Goal: Communication & Community: Answer question/provide support

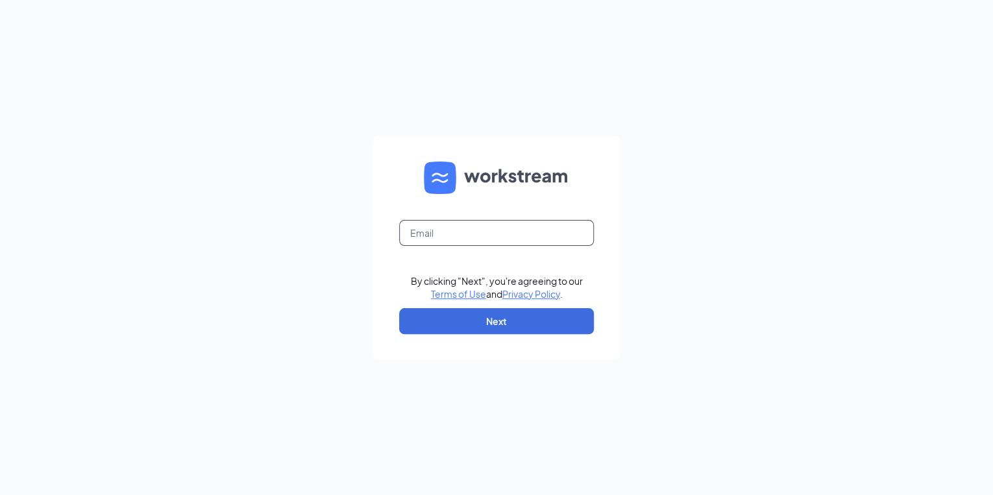
click at [467, 227] on input "text" at bounding box center [496, 233] width 195 height 26
type input "store5@littlecaesarsal.com"
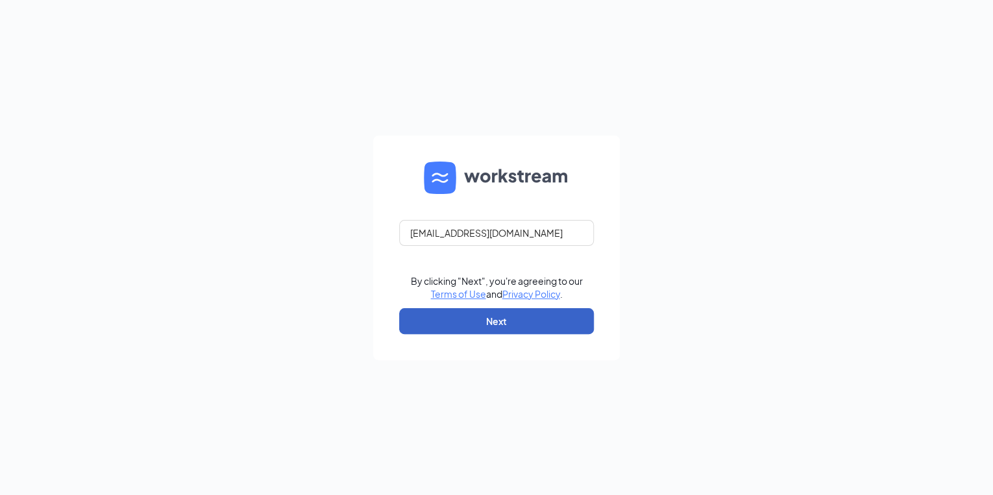
click at [466, 316] on button "Next" at bounding box center [496, 321] width 195 height 26
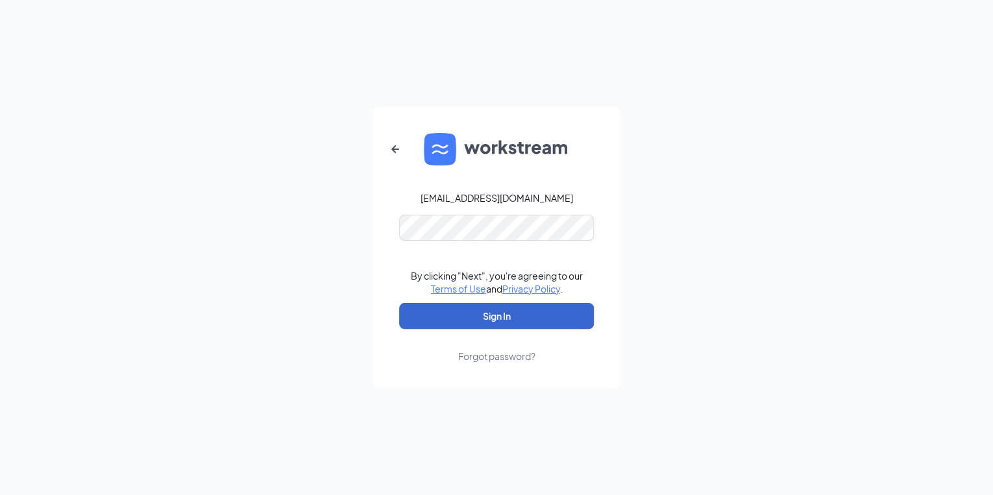
click at [471, 316] on button "Sign In" at bounding box center [496, 316] width 195 height 26
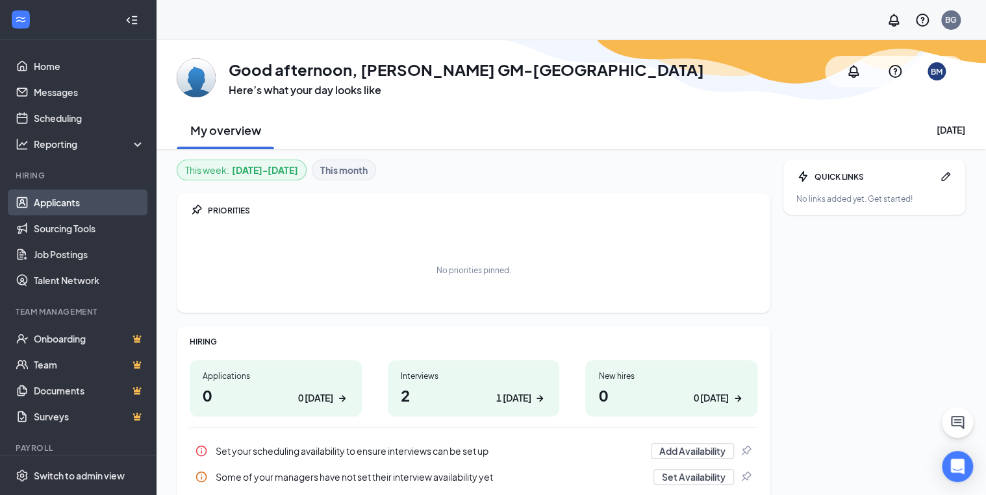
click at [83, 195] on link "Applicants" at bounding box center [89, 203] width 111 height 26
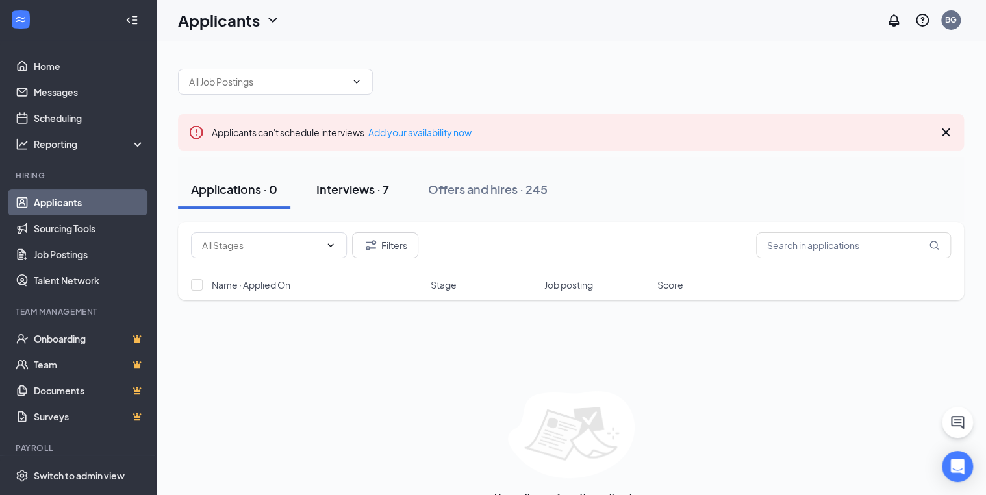
click at [344, 191] on div "Interviews · 7" at bounding box center [352, 189] width 73 height 16
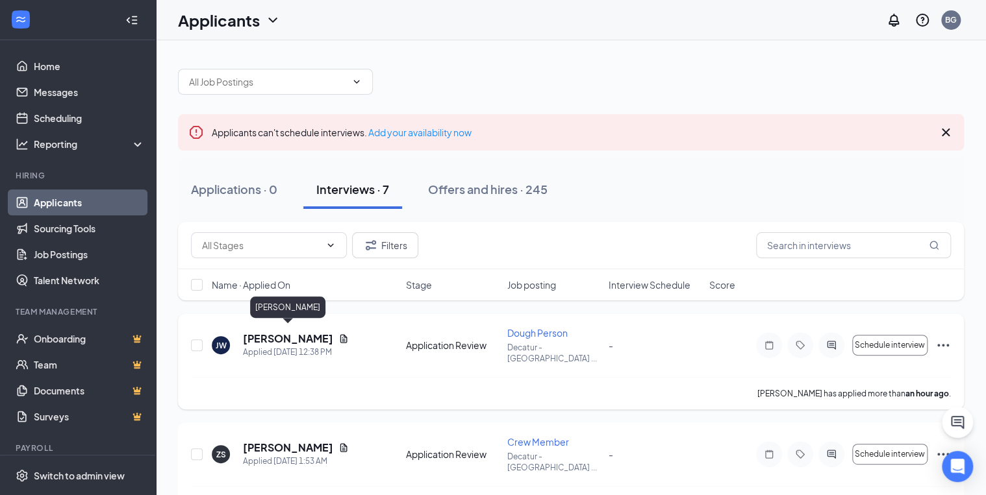
click at [263, 332] on h5 "[PERSON_NAME]" at bounding box center [288, 339] width 90 height 14
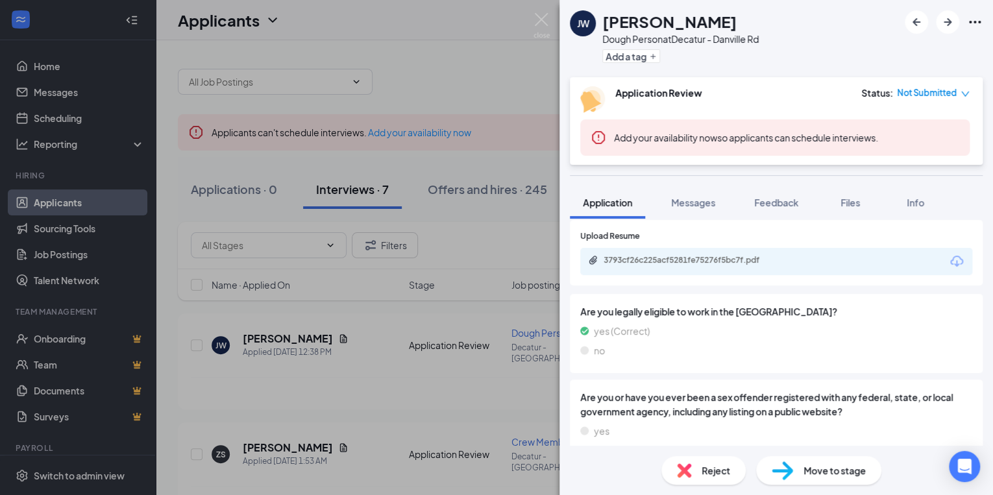
scroll to position [1082, 0]
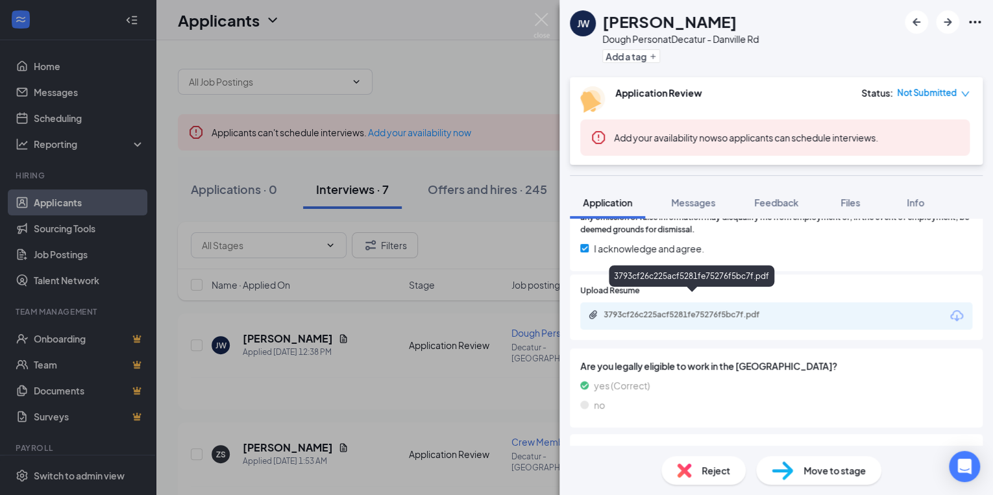
click at [732, 303] on div "3793cf26c225acf5281fe75276f5bc7f.pdf" at bounding box center [776, 316] width 392 height 27
click at [734, 310] on div "3793cf26c225acf5281fe75276f5bc7f.pdf" at bounding box center [695, 315] width 182 height 10
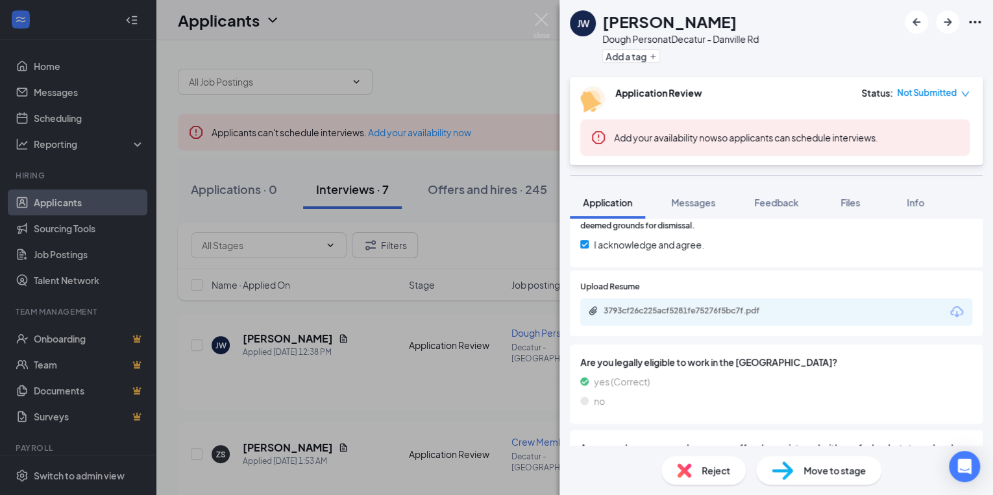
scroll to position [1238, 0]
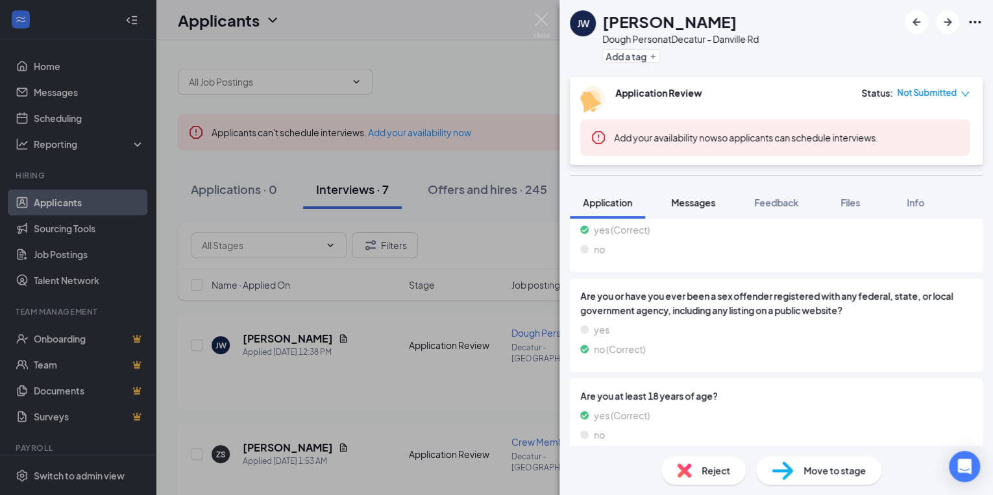
drag, startPoint x: 681, startPoint y: 211, endPoint x: 685, endPoint y: 200, distance: 11.7
click at [682, 211] on button "Messages" at bounding box center [693, 202] width 70 height 32
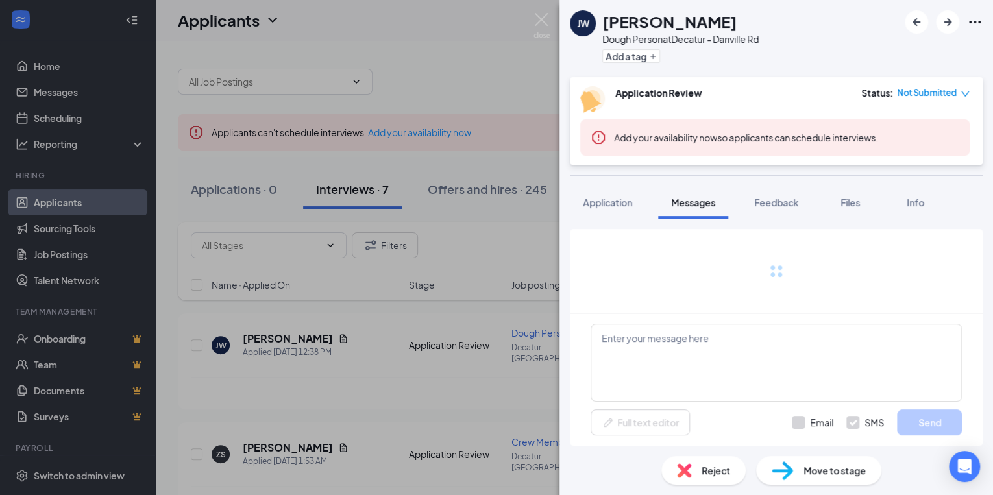
click at [685, 198] on span "Messages" at bounding box center [693, 203] width 44 height 12
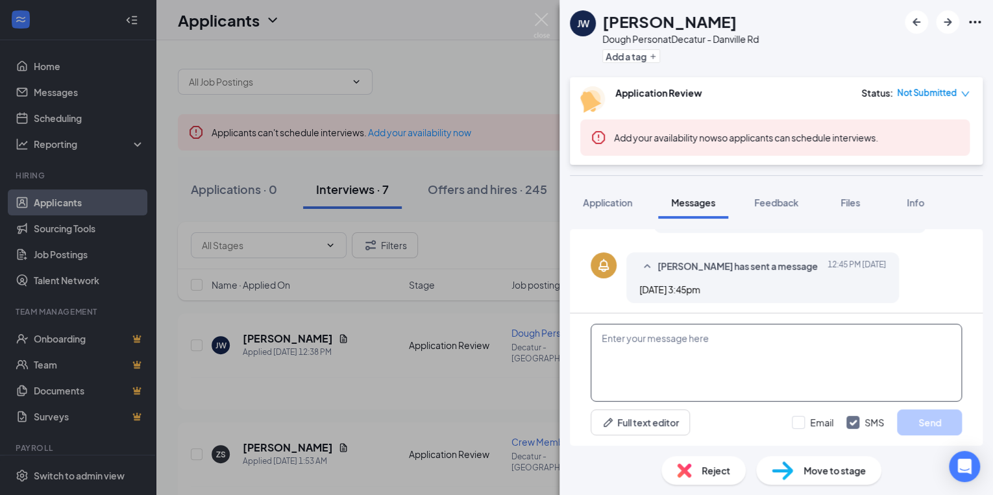
scroll to position [366, 0]
click at [699, 382] on textarea at bounding box center [776, 363] width 371 height 78
click at [699, 381] on textarea at bounding box center [776, 363] width 371 height 78
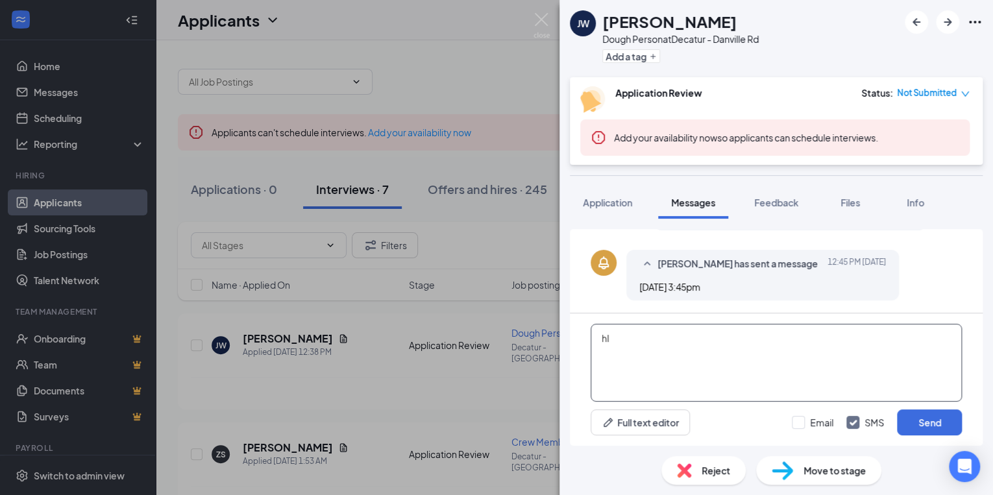
type textarea "h"
type textarea "H"
type textarea "h"
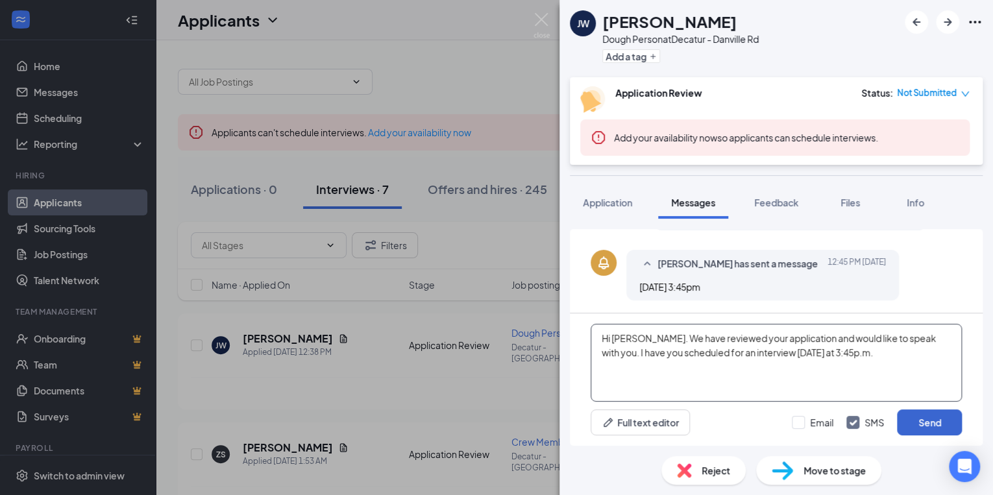
type textarea "Hi [PERSON_NAME]. We have reviewed your application and would like to speak wit…"
click at [921, 416] on button "Send" at bounding box center [929, 423] width 65 height 26
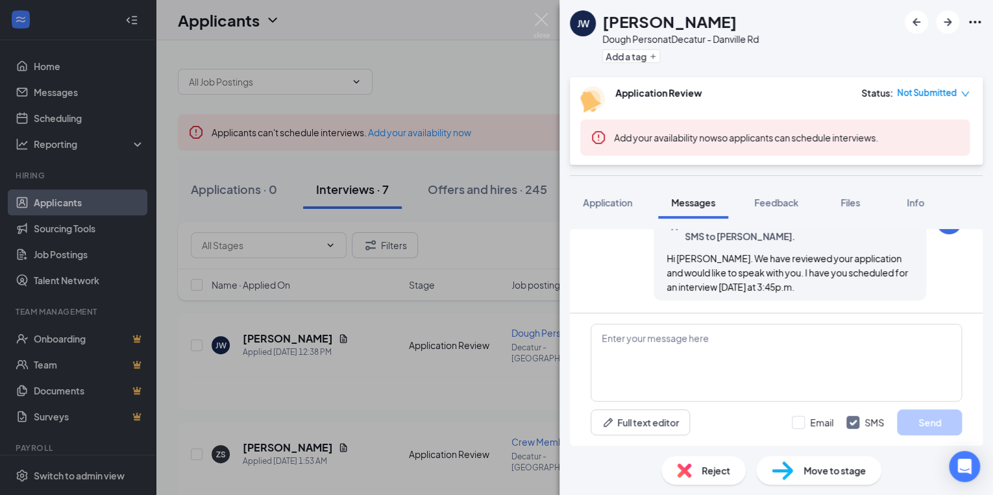
scroll to position [478, 0]
